Goal: Task Accomplishment & Management: Manage account settings

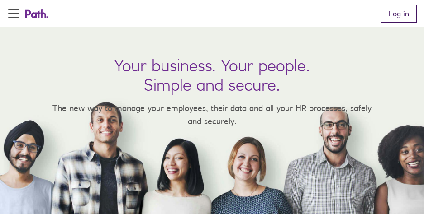
click at [400, 8] on link "Log in" at bounding box center [399, 14] width 36 height 18
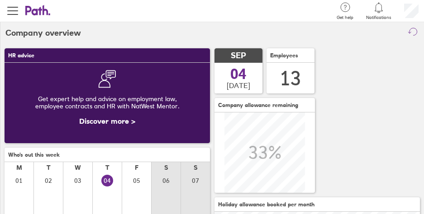
scroll to position [80, 205]
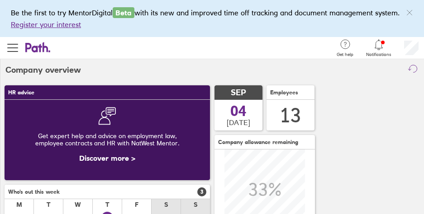
click at [380, 46] on icon at bounding box center [378, 44] width 11 height 11
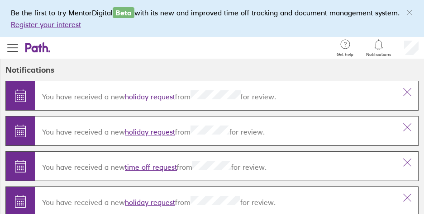
click at [159, 98] on link "holiday request" at bounding box center [150, 96] width 50 height 9
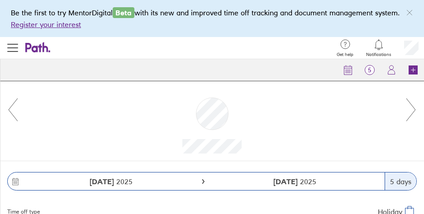
click at [408, 9] on icon "link" at bounding box center [409, 12] width 7 height 7
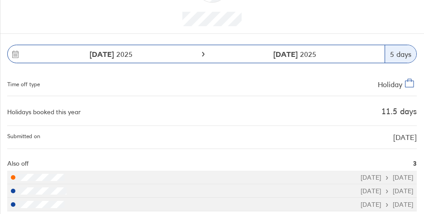
scroll to position [149, 0]
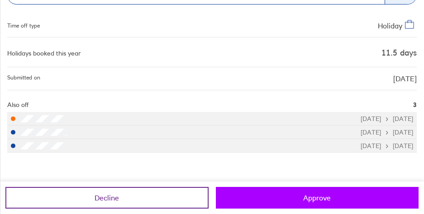
click at [338, 194] on button "Approve" at bounding box center [317, 198] width 203 height 22
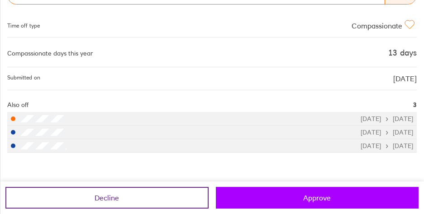
click at [332, 202] on button "Approve" at bounding box center [317, 198] width 203 height 22
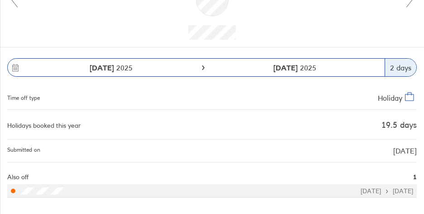
scroll to position [122, 0]
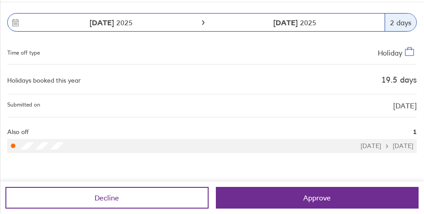
click at [331, 198] on button "Approve" at bounding box center [317, 198] width 203 height 22
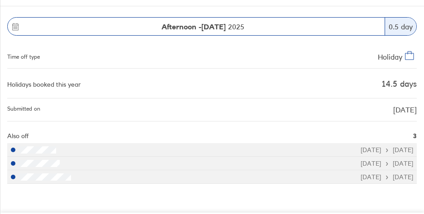
scroll to position [149, 0]
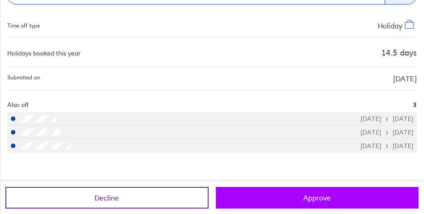
click at [330, 203] on button "Approve" at bounding box center [317, 198] width 203 height 22
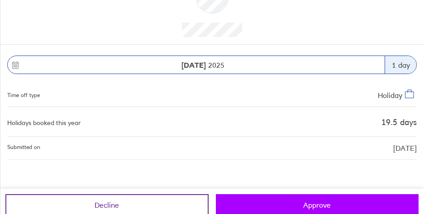
scroll to position [87, 0]
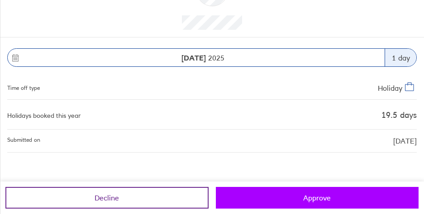
click at [329, 199] on span "Approve" at bounding box center [317, 198] width 28 height 8
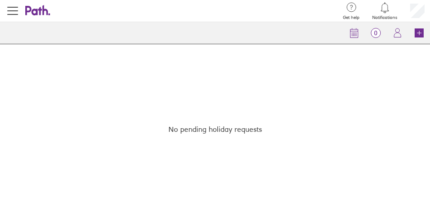
click at [326, 197] on div "No pending holiday requests" at bounding box center [215, 129] width 430 height 170
click at [388, 9] on icon at bounding box center [385, 7] width 11 height 11
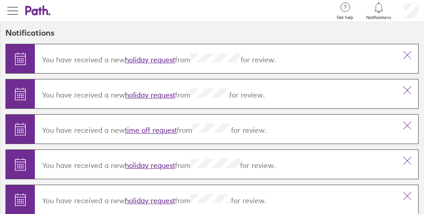
click at [10, 10] on span "button" at bounding box center [12, 10] width 11 height 11
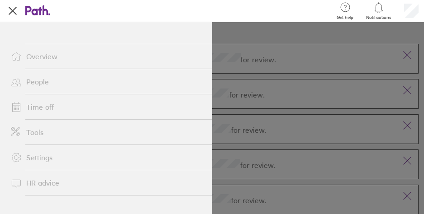
click at [41, 57] on link "Overview" at bounding box center [108, 56] width 208 height 18
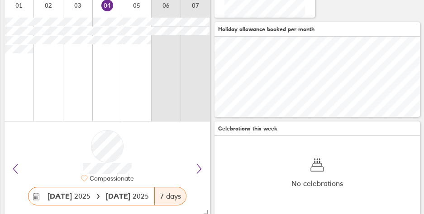
scroll to position [182, 0]
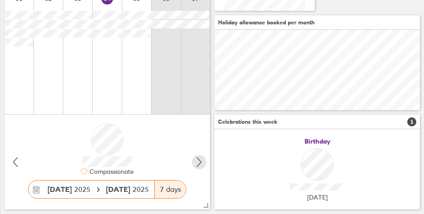
click at [199, 162] on icon at bounding box center [199, 162] width 11 height 11
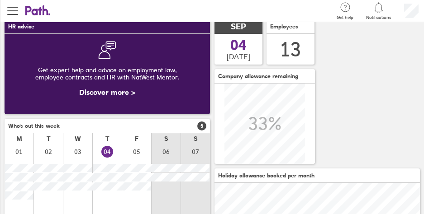
scroll to position [0, 0]
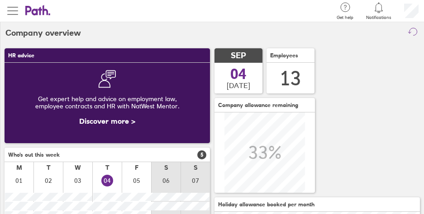
click at [16, 10] on span "button" at bounding box center [12, 10] width 11 height 1
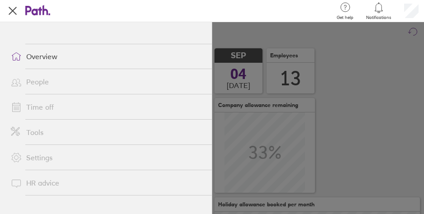
click at [45, 108] on link "Time off" at bounding box center [108, 107] width 208 height 18
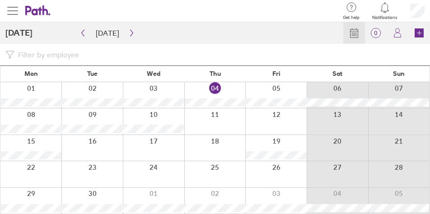
click at [7, 9] on span "button" at bounding box center [12, 10] width 11 height 11
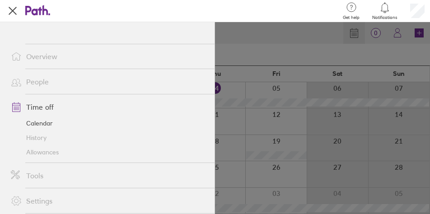
click at [50, 149] on link "Allowances" at bounding box center [109, 152] width 211 height 14
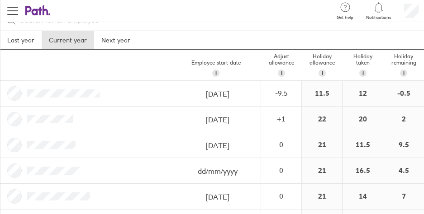
scroll to position [45, 0]
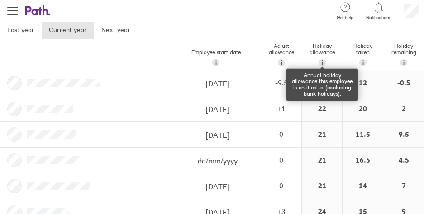
click at [324, 62] on div "i" at bounding box center [321, 62] width 7 height 7
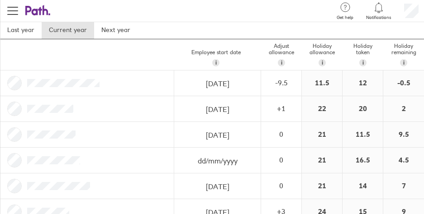
click at [324, 82] on div "11.5" at bounding box center [322, 83] width 40 height 25
click at [289, 85] on div "-9.5" at bounding box center [280, 83] width 39 height 8
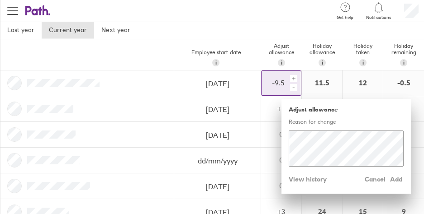
click at [293, 78] on div "+" at bounding box center [293, 78] width 7 height 7
click at [293, 80] on div "+" at bounding box center [293, 78] width 7 height 7
click at [293, 87] on div "-" at bounding box center [293, 87] width 7 height 7
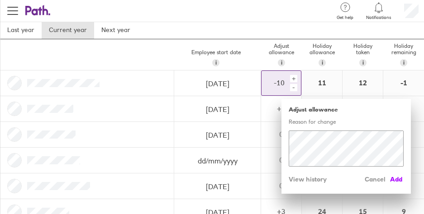
click at [397, 177] on span "Add" at bounding box center [396, 179] width 14 height 14
click at [396, 178] on span "Add" at bounding box center [396, 179] width 14 height 14
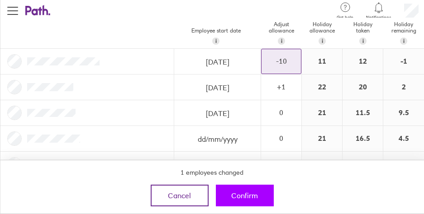
click at [256, 202] on button "Confirm" at bounding box center [245, 196] width 58 height 22
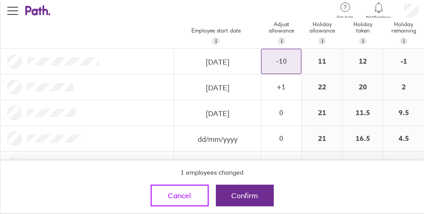
click at [182, 193] on span "Cancel" at bounding box center [179, 196] width 23 height 8
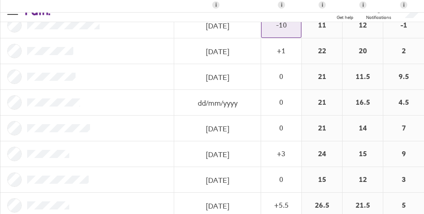
scroll to position [0, 0]
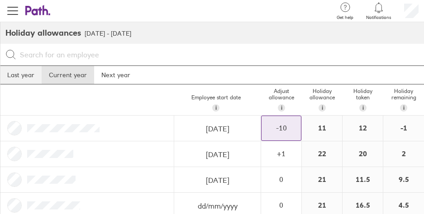
click at [34, 78] on link "Last year" at bounding box center [21, 75] width 42 height 18
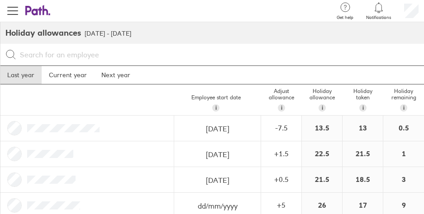
click at [58, 57] on input at bounding box center [217, 55] width 402 height 16
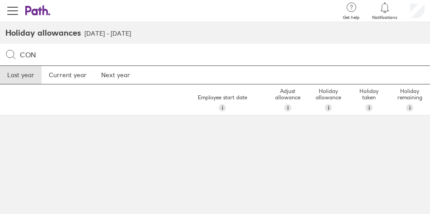
type input "CON"
